Goal: Task Accomplishment & Management: Use online tool/utility

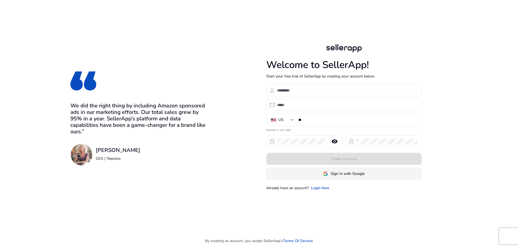
click at [336, 173] on span "Sign In with Google" at bounding box center [348, 174] width 34 height 6
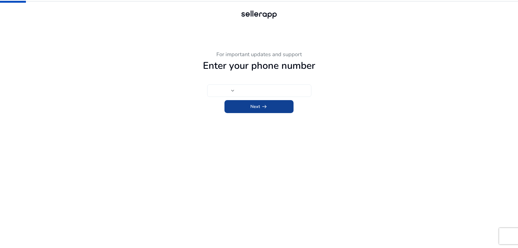
type input "**"
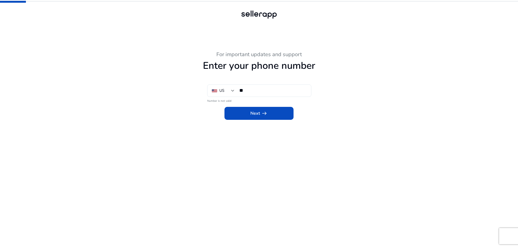
click at [470, 30] on div "For important updates and support Enter your phone number US ** Number is not v…" at bounding box center [259, 124] width 518 height 248
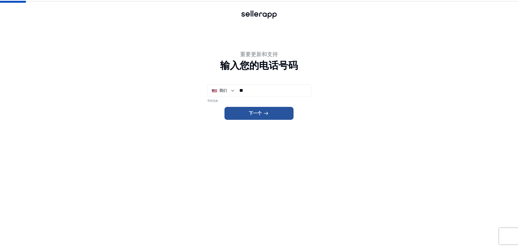
click at [258, 116] on font "下一个" at bounding box center [255, 113] width 13 height 6
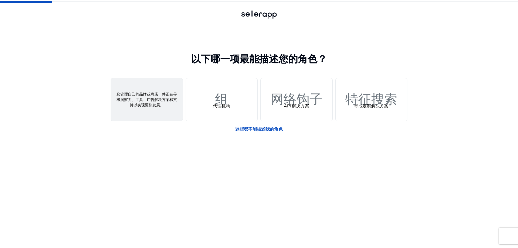
click at [165, 111] on div "人 卖家" at bounding box center [147, 99] width 72 height 43
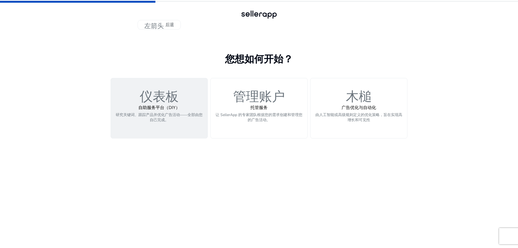
click at [180, 121] on p "研究关键词、跟踪产品并优化广告活动——全部由您自己完成。" at bounding box center [159, 120] width 90 height 16
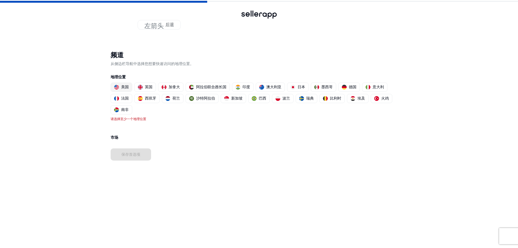
click at [123, 85] on font "美国" at bounding box center [125, 86] width 8 height 5
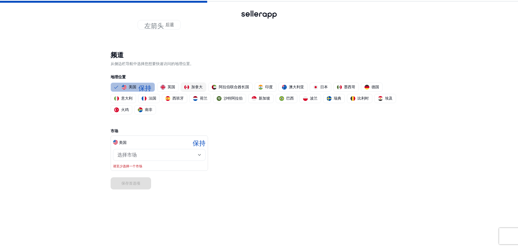
click at [196, 87] on font "加拿大" at bounding box center [196, 86] width 11 height 5
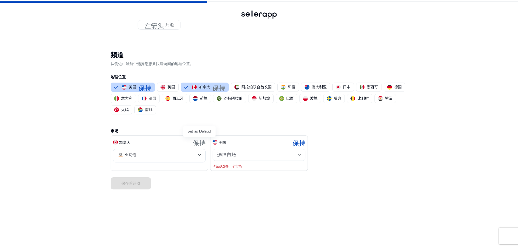
click at [200, 141] on font "保持" at bounding box center [199, 142] width 13 height 8
click at [180, 157] on mat-select-trigger "亚马逊" at bounding box center [157, 155] width 81 height 6
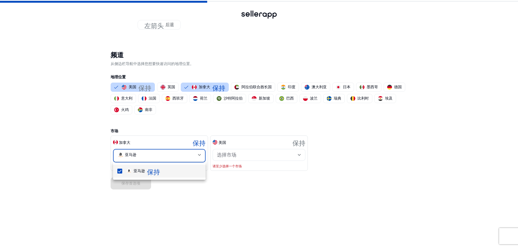
click at [170, 173] on span "亚马逊 保持" at bounding box center [164, 171] width 75 height 6
click at [158, 172] on font "保持" at bounding box center [153, 171] width 13 height 8
click at [151, 171] on font "保持" at bounding box center [153, 171] width 13 height 8
click at [122, 170] on mat-pseudo-checkbox at bounding box center [119, 171] width 5 height 5
click at [183, 173] on span "亚马逊 保持" at bounding box center [164, 171] width 75 height 6
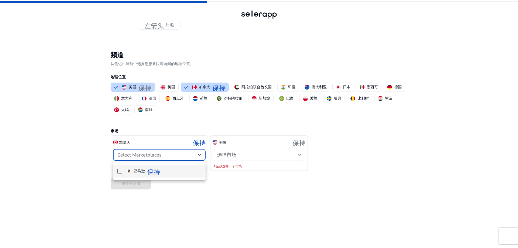
click at [114, 170] on mat-option "亚马逊 保持" at bounding box center [159, 171] width 93 height 13
click at [150, 172] on font "保持" at bounding box center [153, 171] width 13 height 8
click at [207, 197] on div at bounding box center [259, 124] width 518 height 248
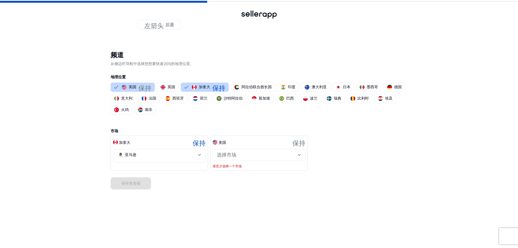
click at [321, 139] on div "加拿大 保持 亚马逊 美国 保持 选择市场 请至少选择一个市场" at bounding box center [259, 153] width 297 height 36
click at [310, 125] on div "市场 加拿大 保持 亚马逊 美国 保持 选择市场 请至少选择一个市场" at bounding box center [259, 142] width 297 height 55
click at [243, 121] on div "市场 加拿大 保持 亚马逊 美国 保持 选择市场 请至少选择一个市场" at bounding box center [259, 142] width 297 height 55
click at [264, 154] on div "选择市场" at bounding box center [257, 155] width 81 height 6
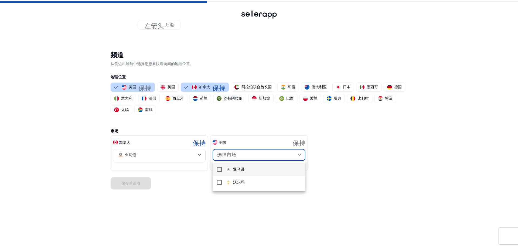
click at [258, 172] on span "亚马逊" at bounding box center [263, 169] width 75 height 6
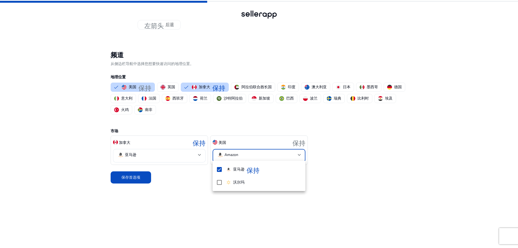
click at [212, 210] on div at bounding box center [259, 124] width 518 height 248
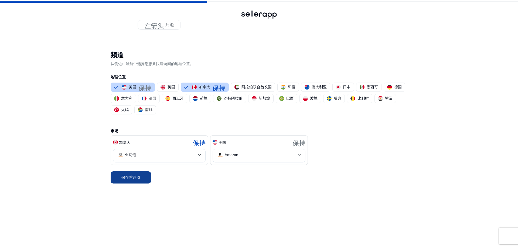
click at [141, 180] on span at bounding box center [131, 177] width 40 height 13
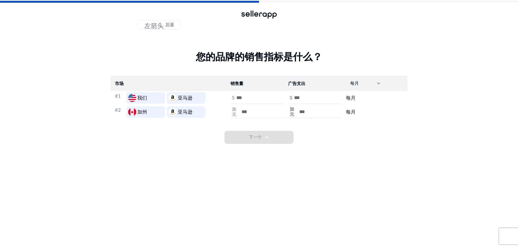
click at [271, 111] on input "number" at bounding box center [259, 112] width 36 height 6
type input "*****"
click at [308, 111] on input "number" at bounding box center [317, 112] width 36 height 6
type input "****"
click at [279, 138] on span at bounding box center [258, 137] width 69 height 13
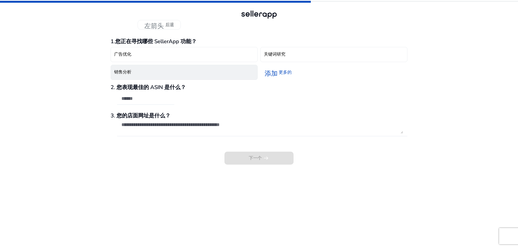
click at [225, 77] on button "销售分析" at bounding box center [184, 72] width 147 height 15
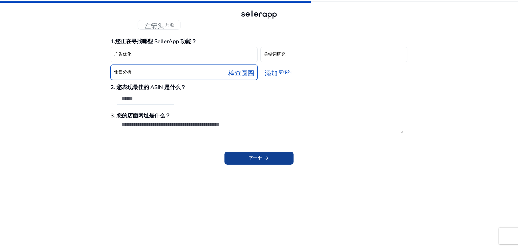
click at [252, 157] on font "下一个" at bounding box center [255, 158] width 13 height 6
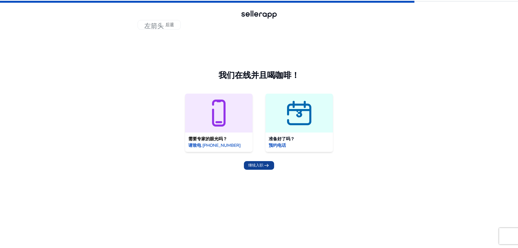
click at [268, 163] on font "arrow_right_alt" at bounding box center [266, 166] width 6 height 8
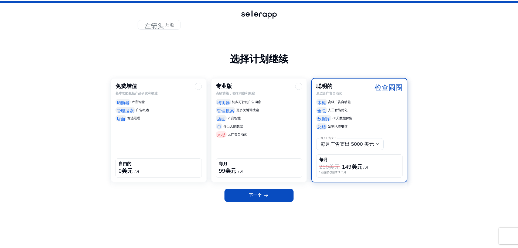
click at [171, 132] on div "免费增值 基本功能包括产品研究和概述 均衡器 产品智能 管理搜索 广告概述 店面 竞选经理 自由的 0美元 / 月" at bounding box center [159, 130] width 96 height 104
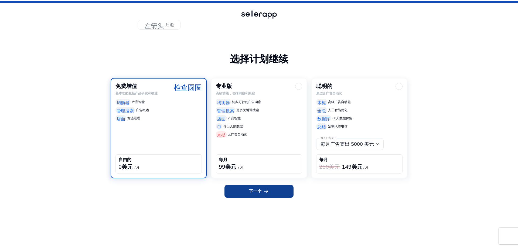
click at [262, 192] on app-icon "arrow_right_alt" at bounding box center [266, 191] width 8 height 6
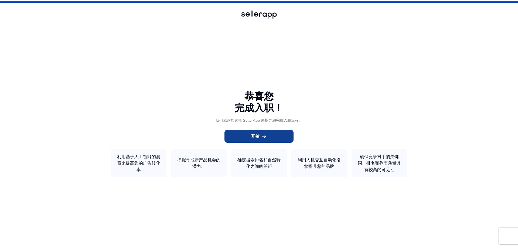
click at [261, 137] on font "arrow_right_alt" at bounding box center [264, 136] width 6 height 8
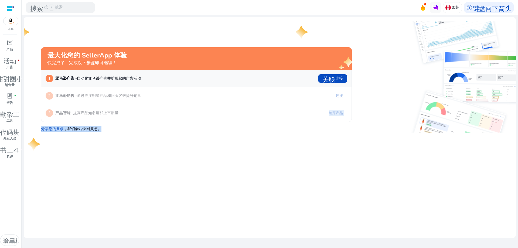
drag, startPoint x: 231, startPoint y: 122, endPoint x: 235, endPoint y: 118, distance: 6.3
click at [234, 119] on div "最大化您的 SellerApp 体验 快完成了！完成以下步骤即可继续！ 1 亚马逊广告 - 自动化亚马逊广告并扩展您的广告活动 关联 连接 2 亚马逊销售 -…" at bounding box center [196, 90] width 311 height 86
click at [233, 160] on mat-card "最大化您的 SellerApp 体验 快完成了！完成以下步骤即可继续！ 1 亚马逊广告 - 自动化亚马逊广告并扩展您的广告活动 关联 连接 2 亚马逊销售 -…" at bounding box center [270, 127] width 492 height 221
click at [195, 46] on div "最大化您的 SellerApp 体验 快完成了！完成以下步骤即可继续！ 1 亚马逊广告 - 自动化亚马逊广告并扩展您的广告活动 关联 连接 2 亚马逊销售 -…" at bounding box center [190, 77] width 324 height 112
click at [288, 88] on div "2 亚马逊销售 - 通过关注明星产品和回头客来提升销量 连接" at bounding box center [196, 95] width 310 height 17
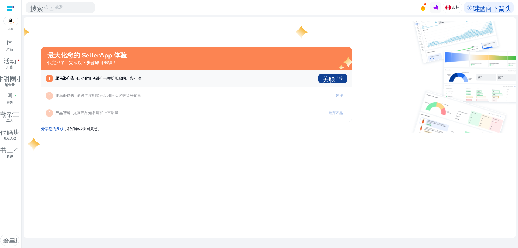
click at [341, 81] on font "连接" at bounding box center [339, 78] width 8 height 5
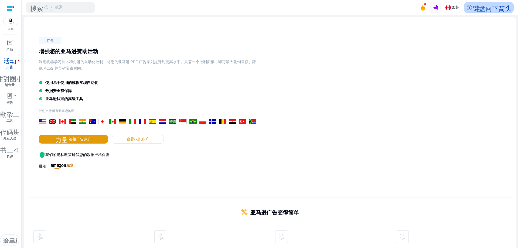
click at [482, 7] on font "键盘向下箭头" at bounding box center [492, 8] width 39 height 8
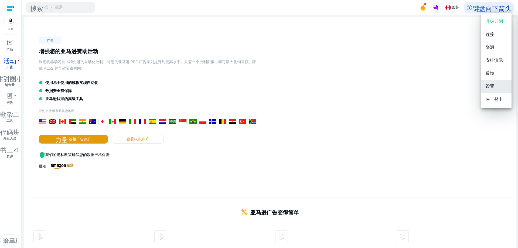
click at [487, 86] on font "设置" at bounding box center [490, 86] width 9 height 6
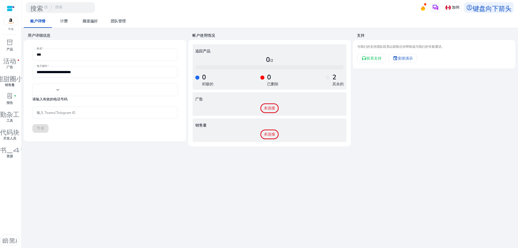
type input "**"
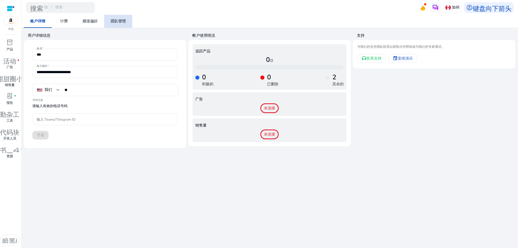
click at [116, 23] on font "团队管理" at bounding box center [118, 21] width 15 height 5
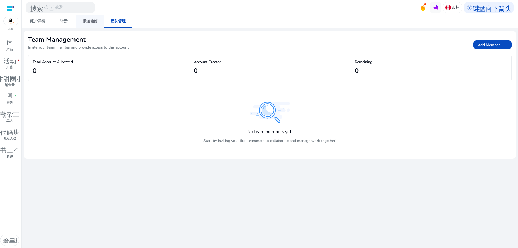
click at [98, 23] on link "频道偏好" at bounding box center [90, 21] width 28 height 13
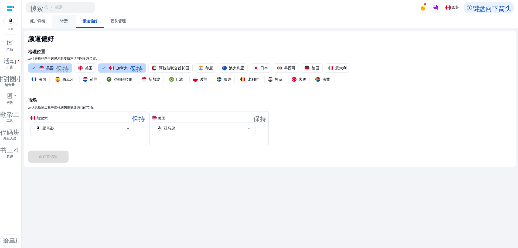
click at [67, 25] on span "计费" at bounding box center [64, 21] width 8 height 13
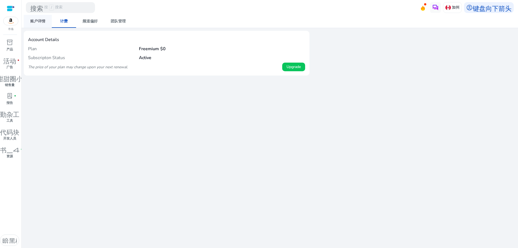
click at [41, 24] on span "账户详情" at bounding box center [37, 21] width 15 height 13
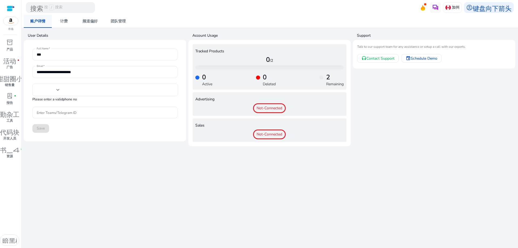
type input "**"
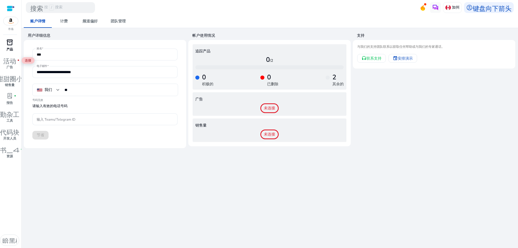
click at [10, 43] on font "inventory_2" at bounding box center [9, 43] width 6 height 8
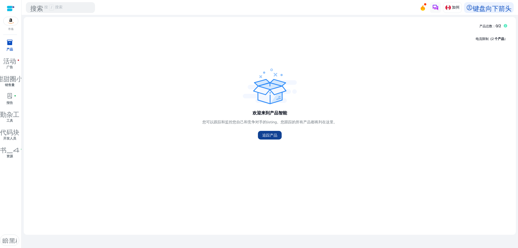
click at [272, 136] on font "追踪产品" at bounding box center [269, 135] width 15 height 5
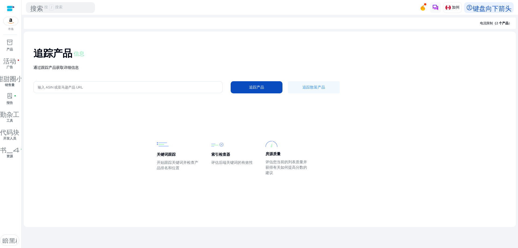
click at [136, 81] on div "追踪产品 信息 通过跟踪产品获取详细信息 输入 ASIN 或亚马逊产品 URL 追踪产品 追踪散装产品" at bounding box center [269, 70] width 483 height 68
click at [135, 90] on input "输入 ASIN 或亚马逊产品 URL" at bounding box center [128, 87] width 180 height 6
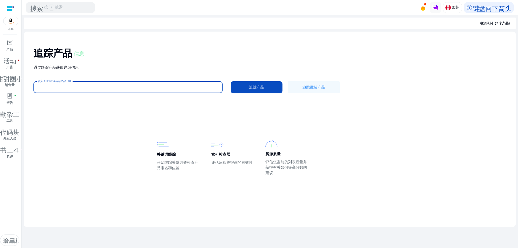
paste input "**********"
type input "**********"
click at [254, 87] on font "追踪产品" at bounding box center [256, 87] width 15 height 5
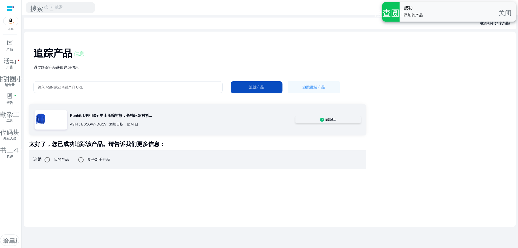
click at [184, 126] on div "ASIN：B0CQWFDGCV 添加日期：[DATE]" at bounding box center [183, 124] width 226 height 9
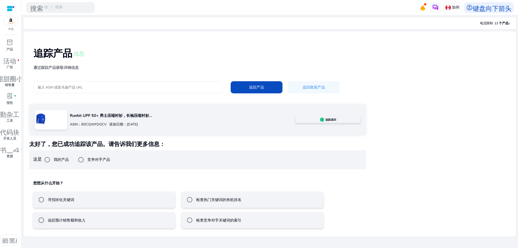
click at [49, 220] on font "追踪预计销售额和收入" at bounding box center [67, 220] width 38 height 5
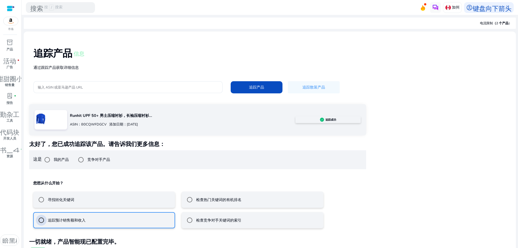
scroll to position [12, 0]
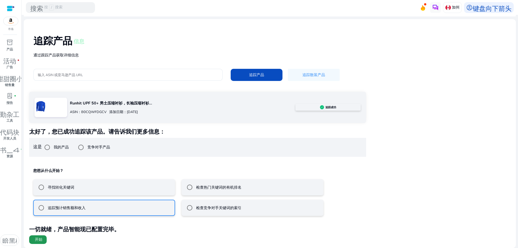
click at [32, 238] on span at bounding box center [38, 239] width 18 height 13
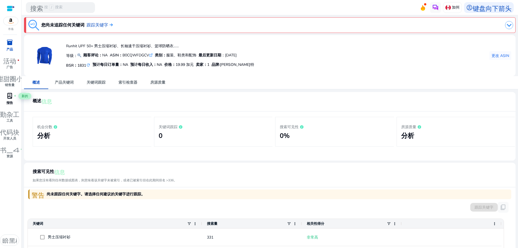
click at [9, 96] on font "lab_profile" at bounding box center [9, 96] width 6 height 8
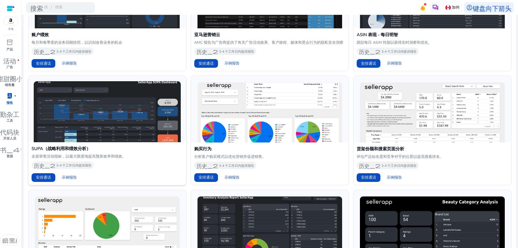
scroll to position [373, 0]
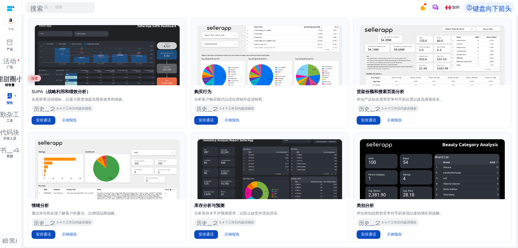
click at [9, 80] on font "甜甜圈小" at bounding box center [10, 78] width 26 height 8
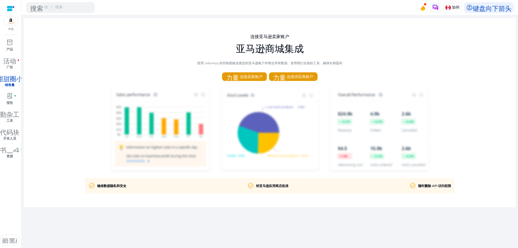
click at [253, 84] on div "连接亚马逊卖家账户 亚马逊商城集成 使用 SellerApp 的控制面板连接您的亚马逊账户并整合所有数据。使用我们全面的工具，确保长期盈利 力量 连接卖家账户…" at bounding box center [270, 112] width 492 height 189
click at [253, 79] on font "连接卖家账户" at bounding box center [251, 76] width 23 height 5
